Goal: Use online tool/utility: Utilize a website feature to perform a specific function

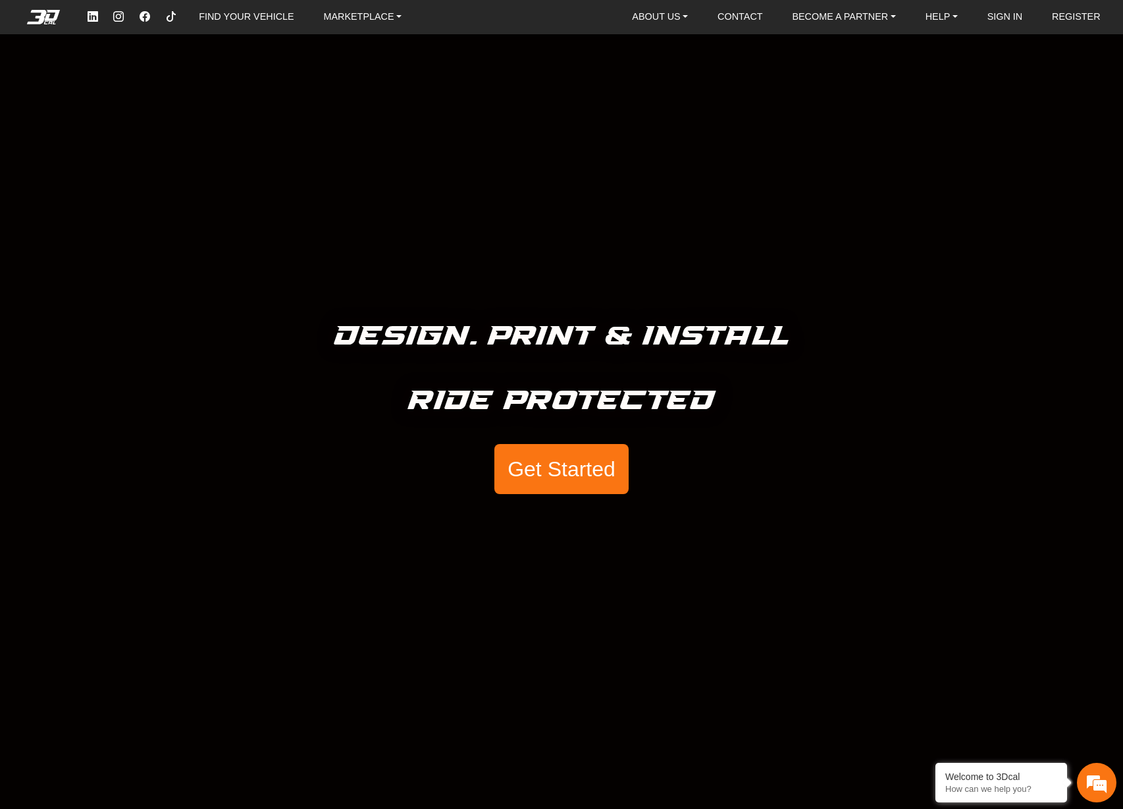
click at [549, 469] on button "Get Started" at bounding box center [561, 469] width 134 height 50
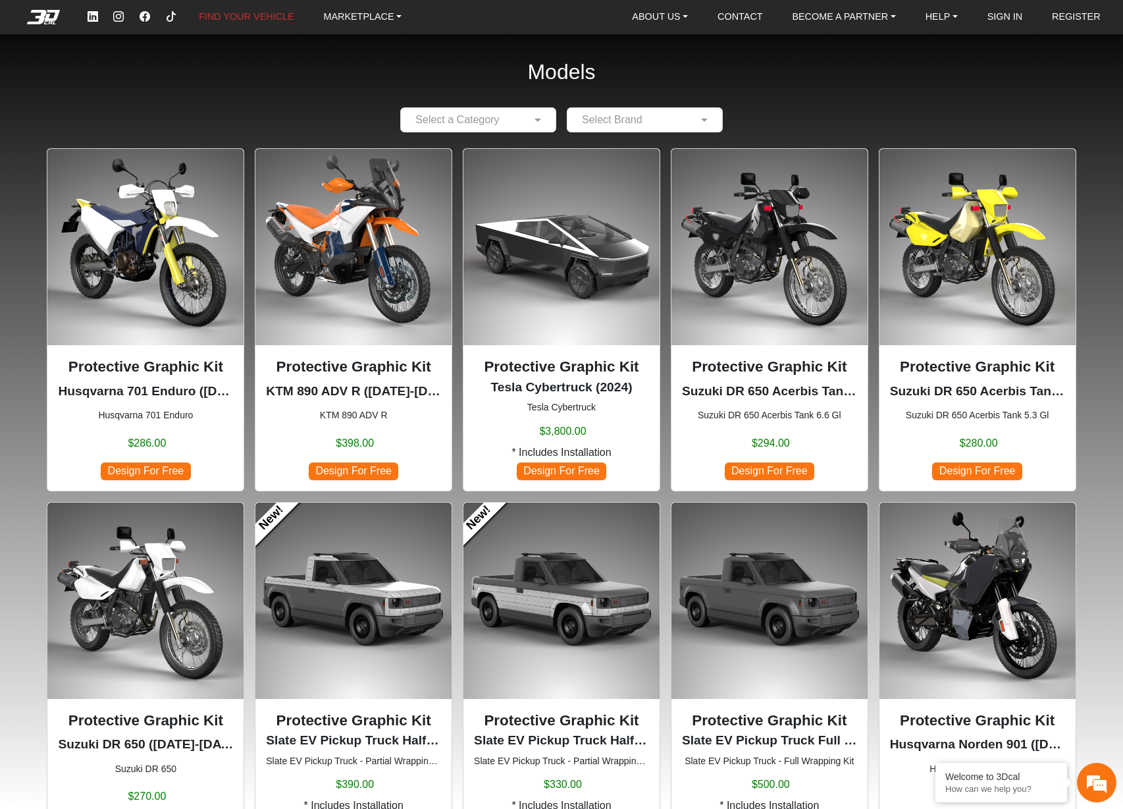
click at [511, 117] on input "text" at bounding box center [465, 120] width 115 height 16
click at [498, 149] on div "Motorcycles" at bounding box center [478, 145] width 155 height 26
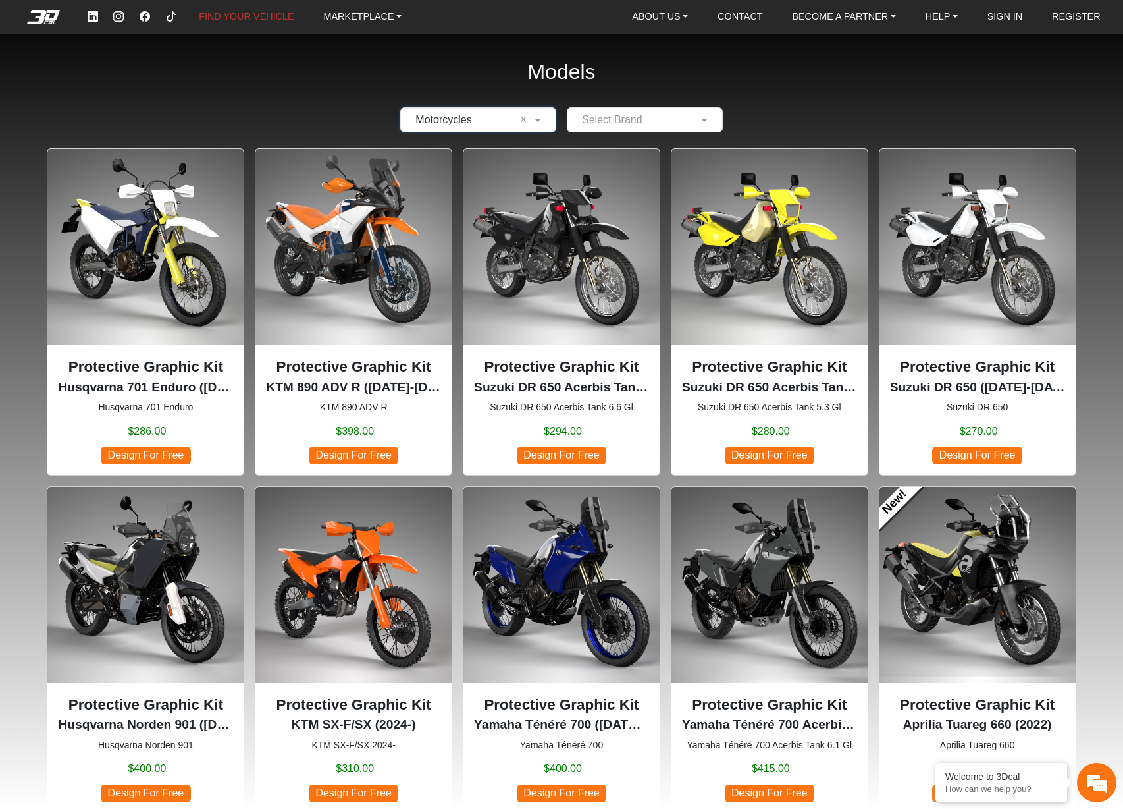
click at [646, 120] on input "text" at bounding box center [631, 120] width 115 height 16
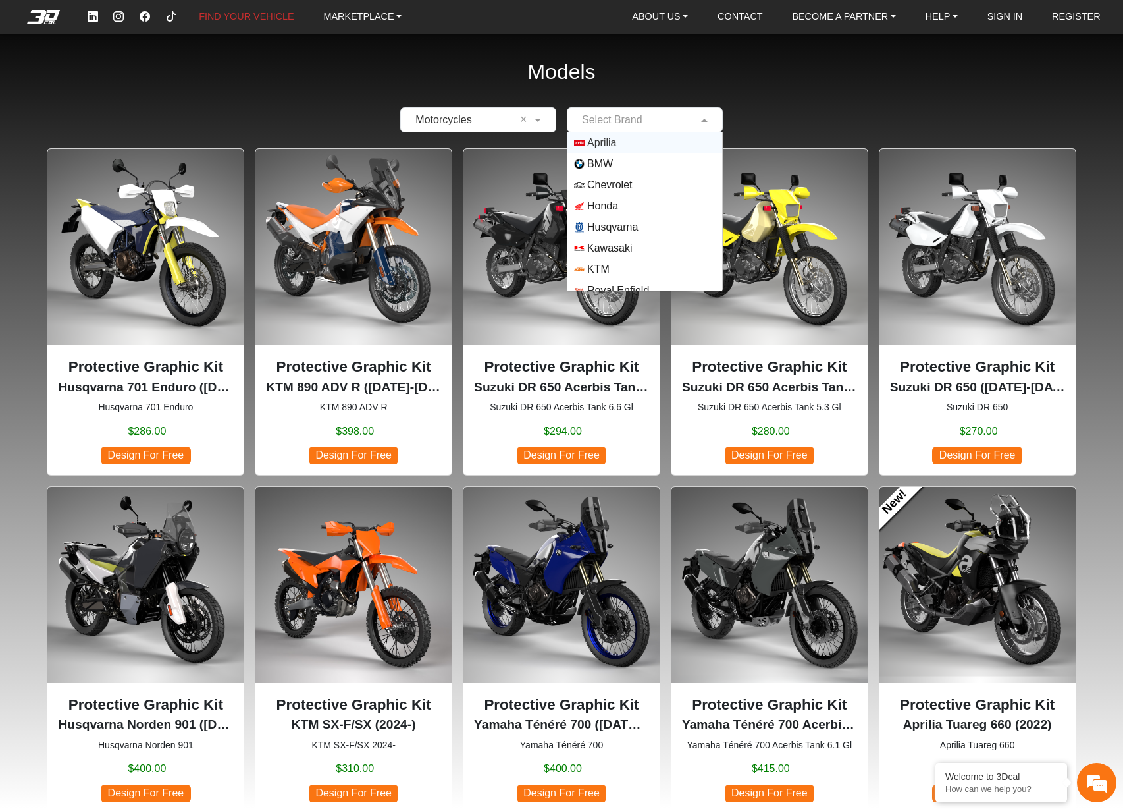
click at [610, 145] on span "Aprilia" at bounding box center [601, 143] width 29 height 16
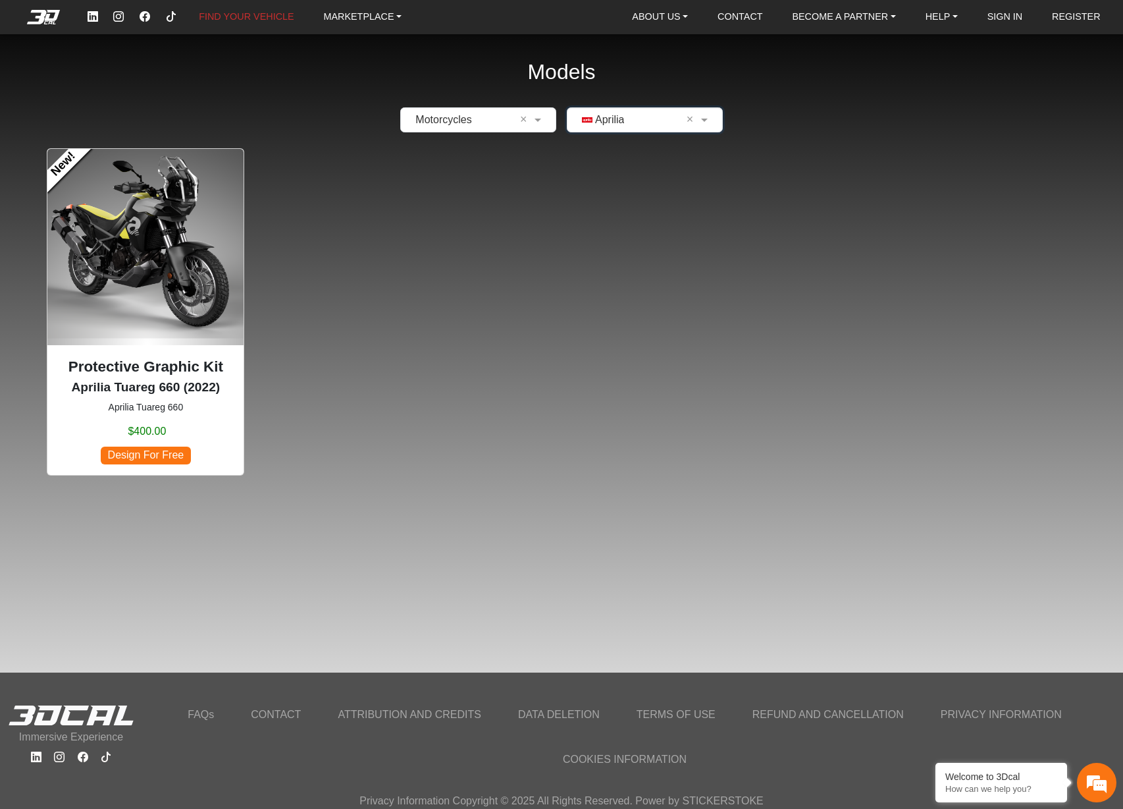
click at [141, 456] on span "Design For Free" at bounding box center [146, 455] width 90 height 18
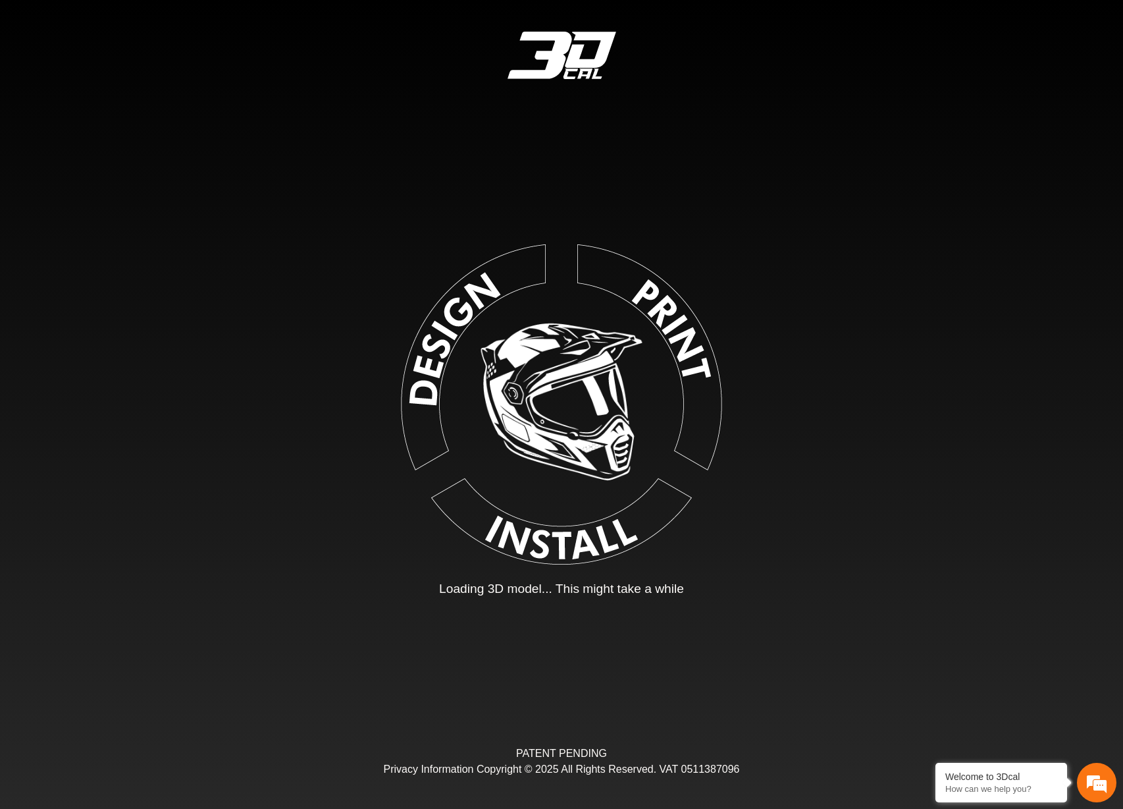
type input "*"
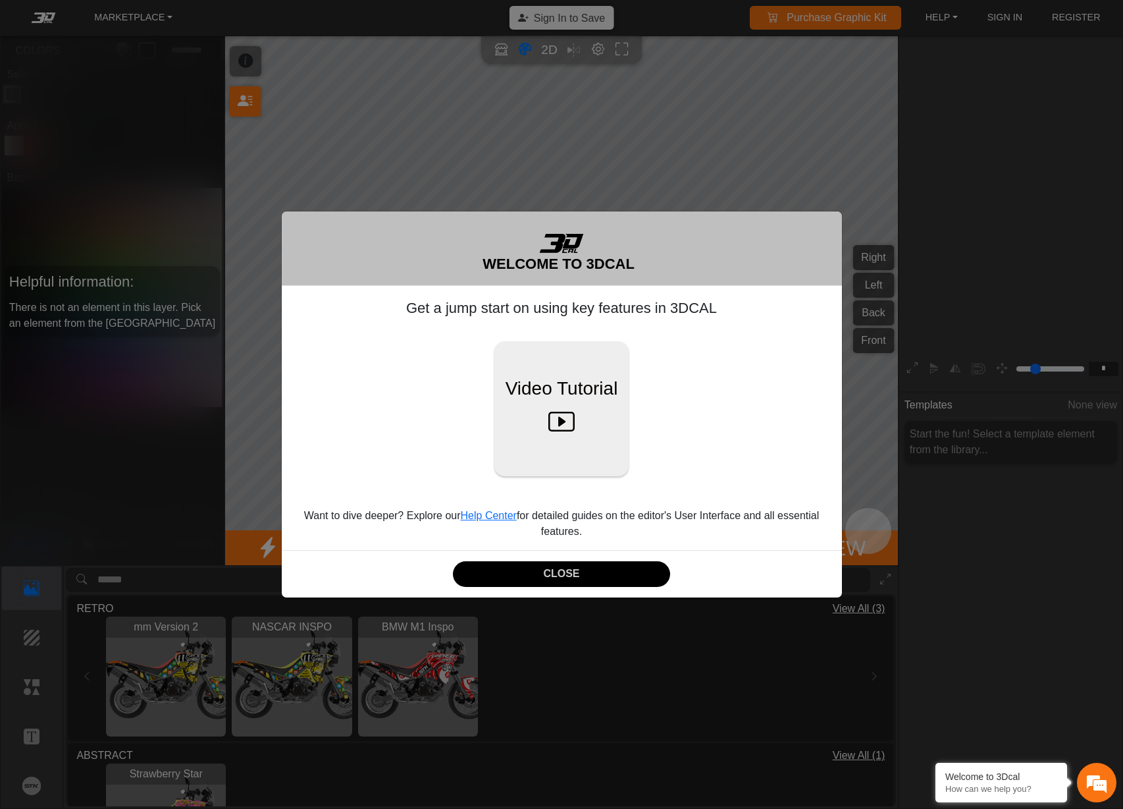
scroll to position [176, 217]
